Goal: Information Seeking & Learning: Learn about a topic

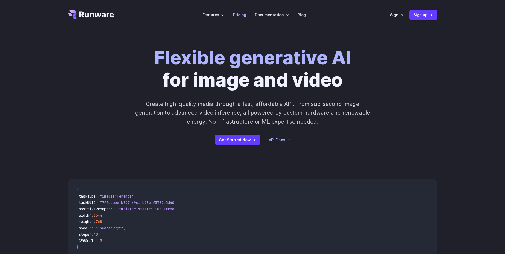
click at [245, 12] on link "Pricing" at bounding box center [239, 15] width 13 height 6
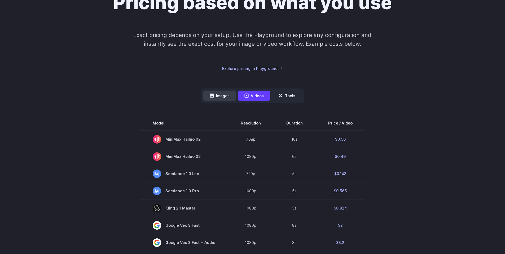
click at [205, 97] on button "Images" at bounding box center [219, 96] width 33 height 10
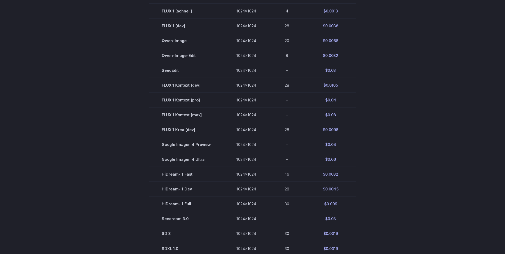
scroll to position [64, 0]
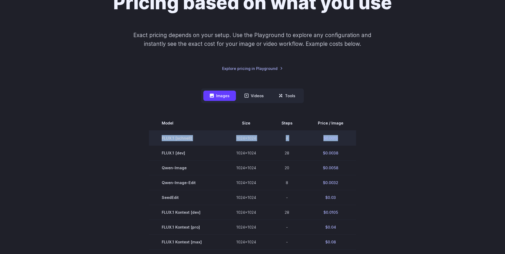
drag, startPoint x: 164, startPoint y: 139, endPoint x: 350, endPoint y: 140, distance: 185.8
click at [350, 140] on tr "FLUX.1 [schnell] 1024x1024 4 $0.0013" at bounding box center [252, 138] width 207 height 15
copy tr "FLUX.1 [schnell] 1024x1024 4 $0.0013"
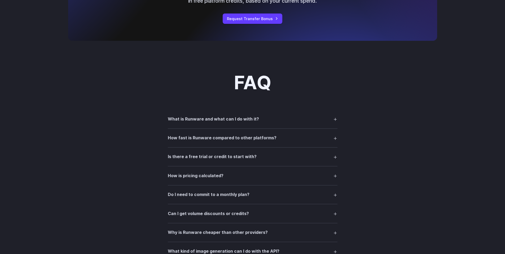
scroll to position [651, 0]
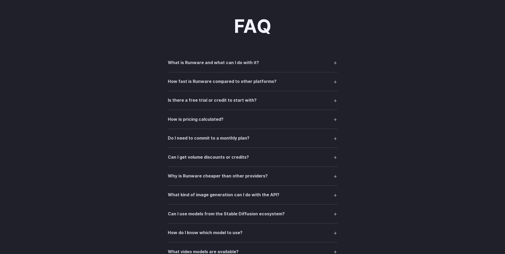
click at [275, 86] on summary "How fast is Runware compared to other platforms?" at bounding box center [253, 82] width 170 height 10
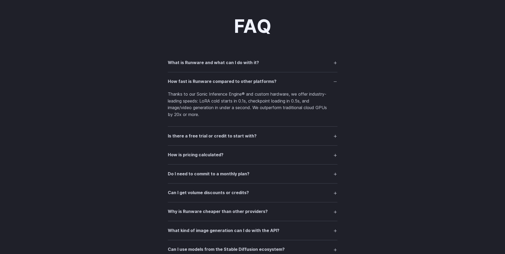
click at [252, 139] on summary "Is there a free trial or credit to start with?" at bounding box center [253, 136] width 170 height 10
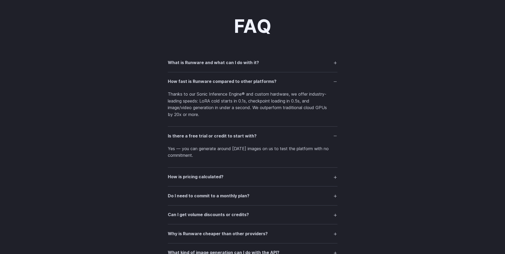
scroll to position [683, 0]
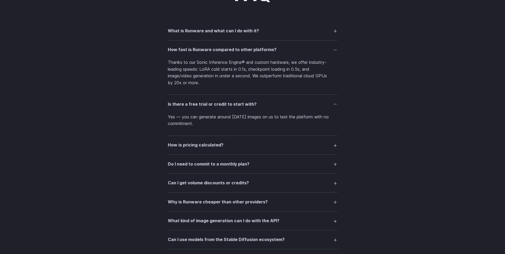
click at [251, 149] on summary "How is pricing calculated?" at bounding box center [253, 145] width 170 height 10
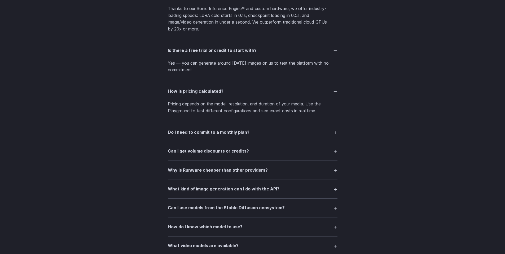
scroll to position [746, 0]
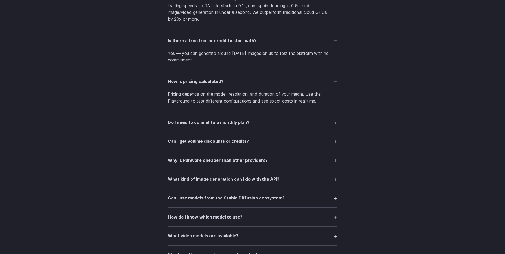
click at [250, 127] on summary "Do I need to commit to a monthly plan?" at bounding box center [253, 123] width 170 height 10
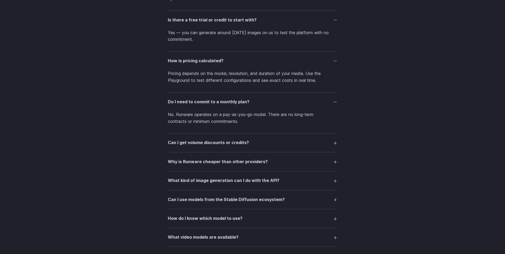
scroll to position [778, 0]
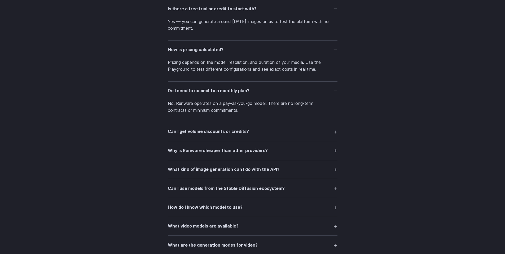
click at [261, 152] on h3 "Why is Runware cheaper than other providers?" at bounding box center [218, 150] width 100 height 7
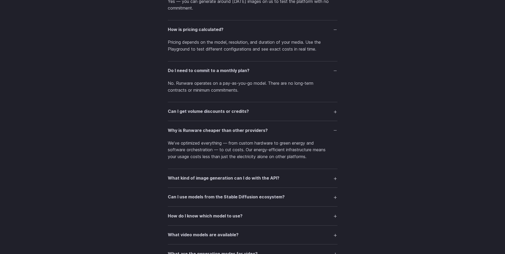
scroll to position [842, 0]
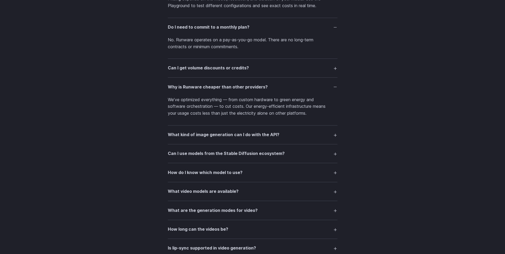
click at [277, 134] on summary "What kind of image generation can I do with the API?" at bounding box center [253, 135] width 170 height 10
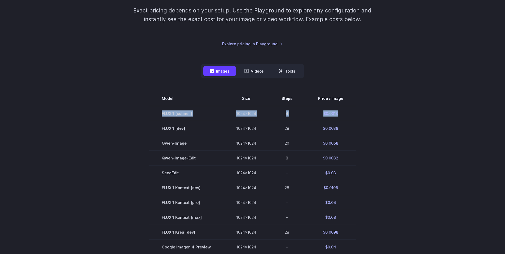
scroll to position [78, 0]
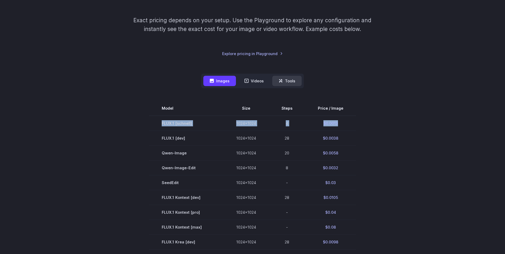
click at [299, 83] on button "Tools" at bounding box center [286, 81] width 29 height 10
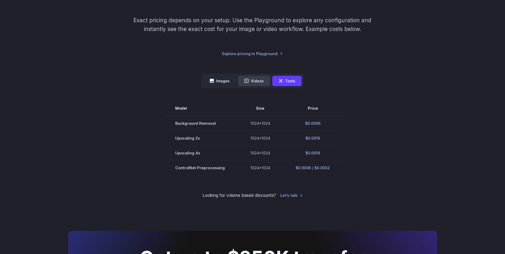
click at [249, 80] on button "Videos" at bounding box center [254, 81] width 32 height 10
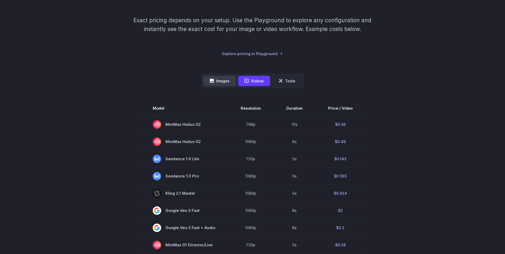
click at [229, 82] on button "Images" at bounding box center [219, 81] width 33 height 10
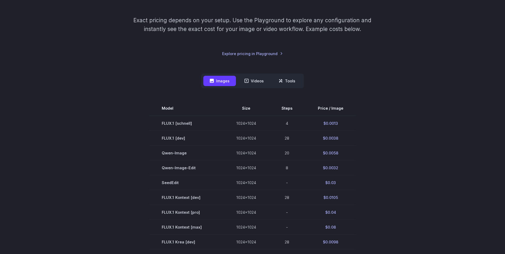
click at [412, 114] on section "Model Size Steps Price / Image FLUX.1 [schnell] 1024x1024 4 $0.0013 FLUX.1 [dev…" at bounding box center [252, 242] width 369 height 282
